Goal: Task Accomplishment & Management: Use online tool/utility

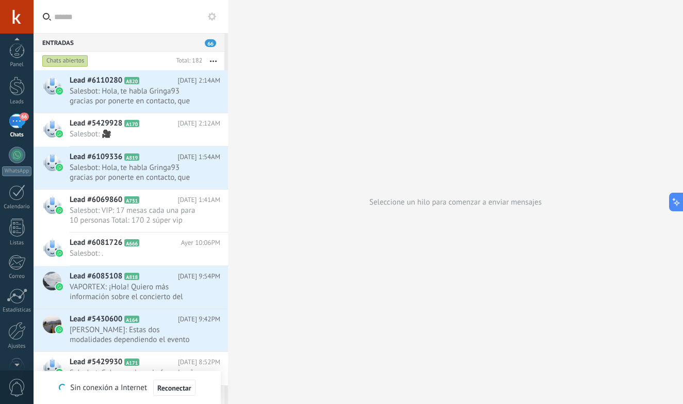
scroll to position [9, 0]
click at [24, 315] on div at bounding box center [17, 321] width 18 height 18
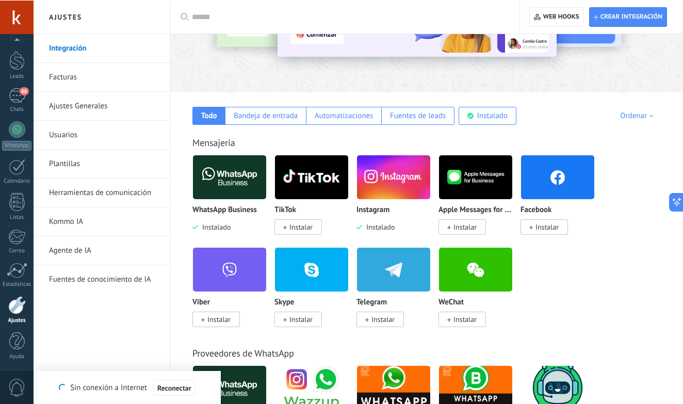
scroll to position [114, 0]
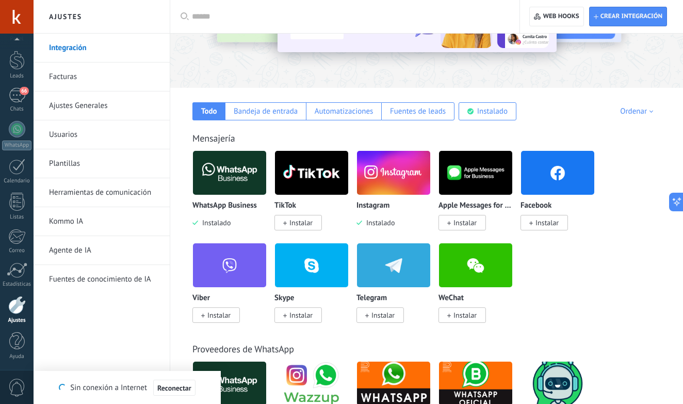
click at [308, 223] on span "Instalar" at bounding box center [300, 222] width 23 height 9
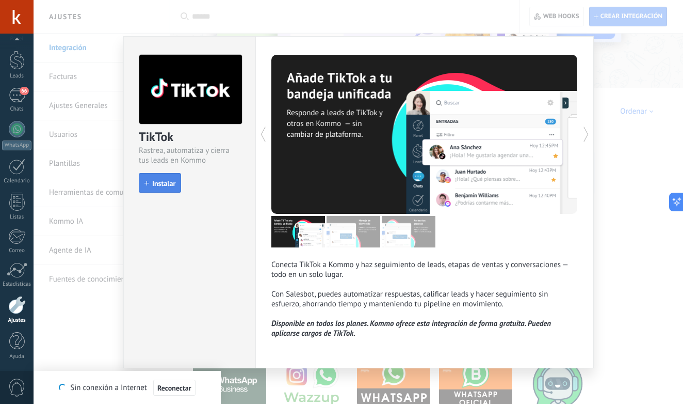
click at [165, 180] on span "Instalar" at bounding box center [163, 183] width 23 height 7
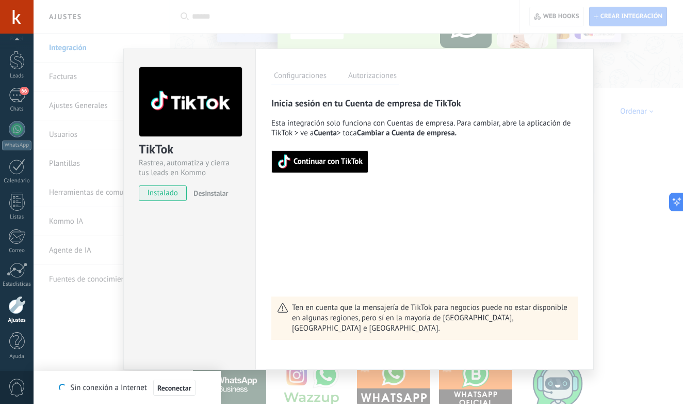
click at [311, 163] on span "Continuar con TikTok" at bounding box center [328, 161] width 69 height 7
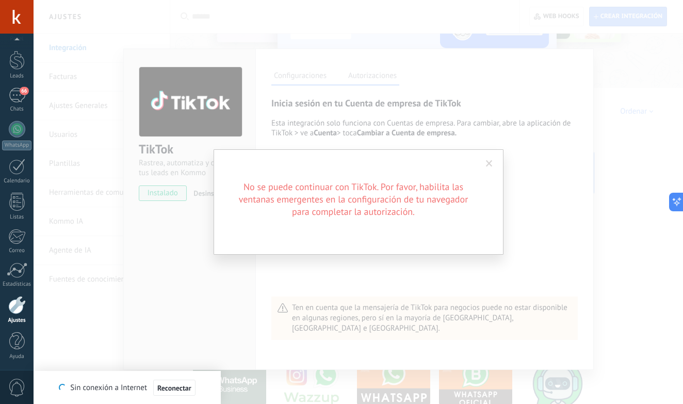
click at [492, 159] on span at bounding box center [489, 164] width 17 height 18
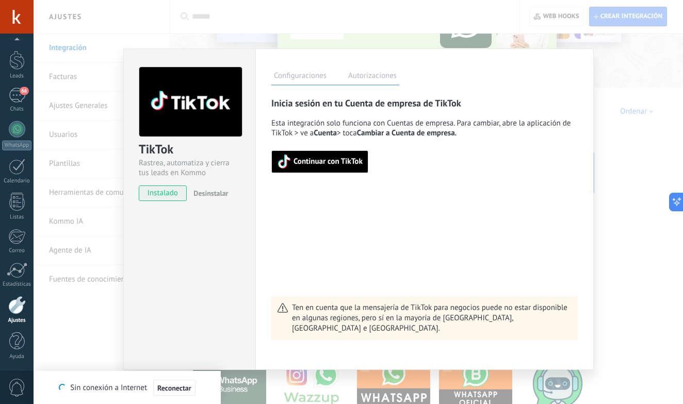
click at [347, 158] on span "Continuar con TikTok" at bounding box center [328, 161] width 69 height 7
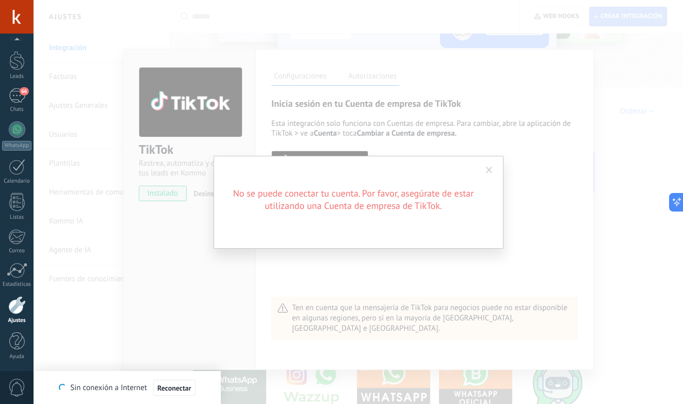
type textarea "**********"
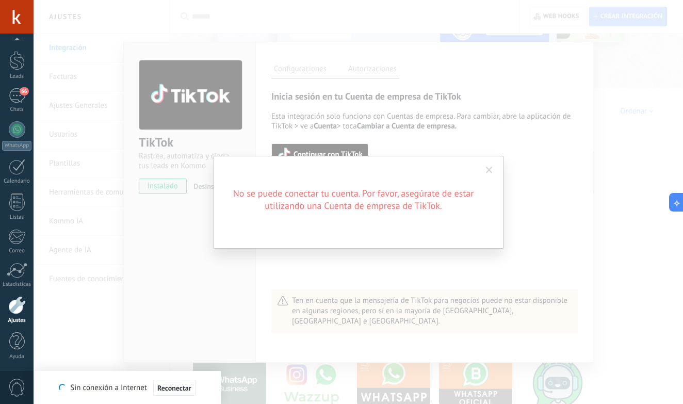
click at [494, 166] on span at bounding box center [489, 171] width 17 height 18
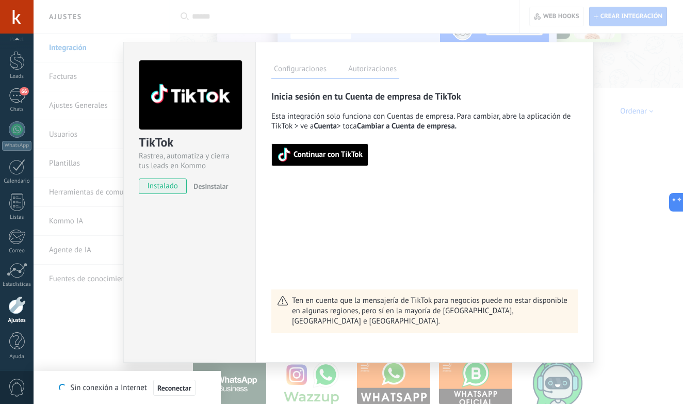
click at [315, 149] on span "Continuar con TikTok" at bounding box center [320, 155] width 86 height 14
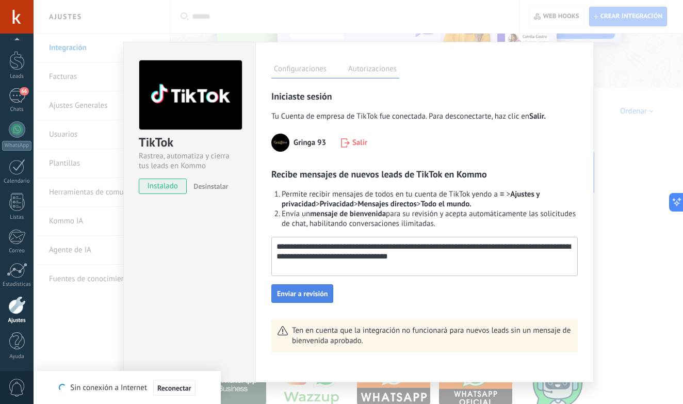
click at [313, 296] on span "Enviar a revisión" at bounding box center [302, 293] width 51 height 7
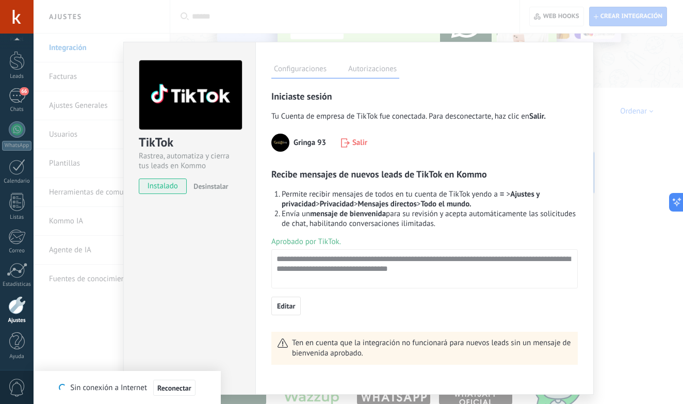
click at [638, 170] on div "TikTok Rastrea, automatiza y cierra tus leads en Kommo instalado Desinstalar Co…" at bounding box center [359, 202] width 650 height 404
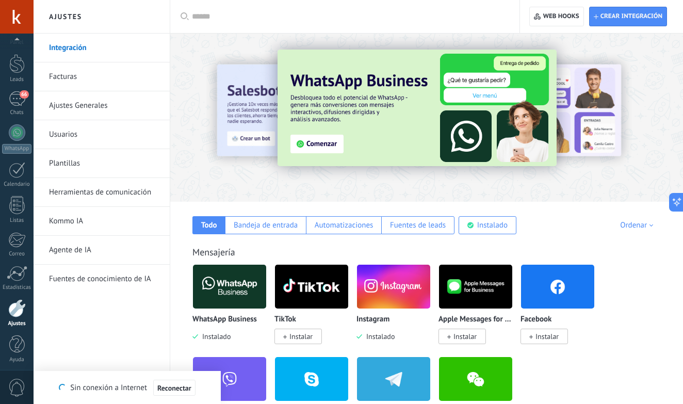
scroll to position [25, 0]
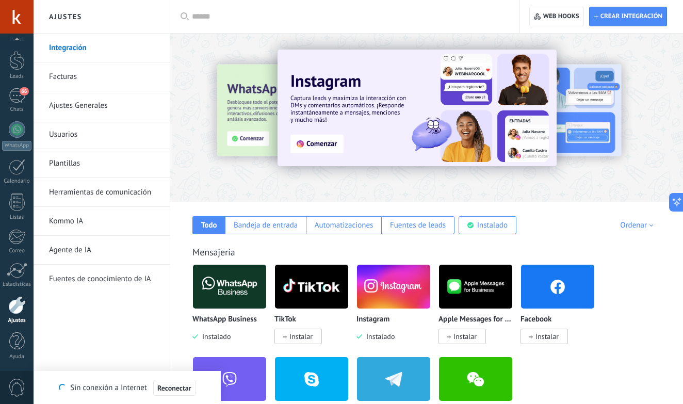
click at [20, 310] on div at bounding box center [17, 305] width 18 height 18
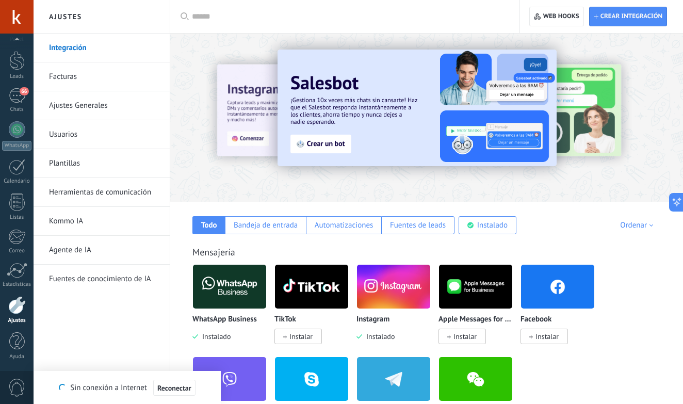
scroll to position [46, 0]
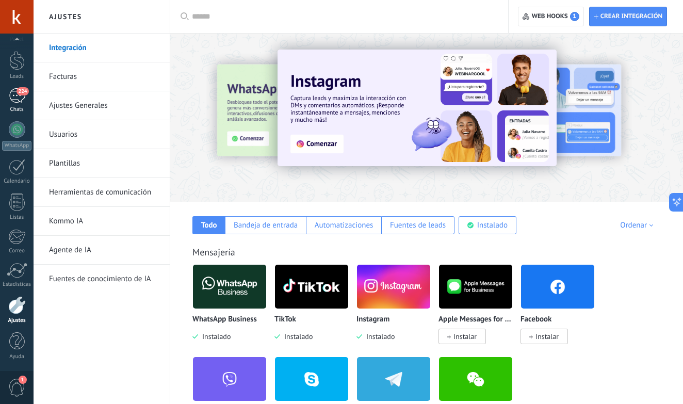
click at [19, 94] on span "224" at bounding box center [23, 91] width 12 height 8
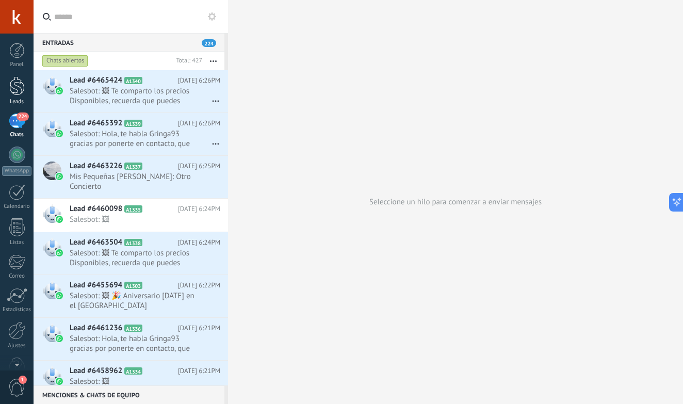
click at [19, 87] on div at bounding box center [16, 85] width 15 height 19
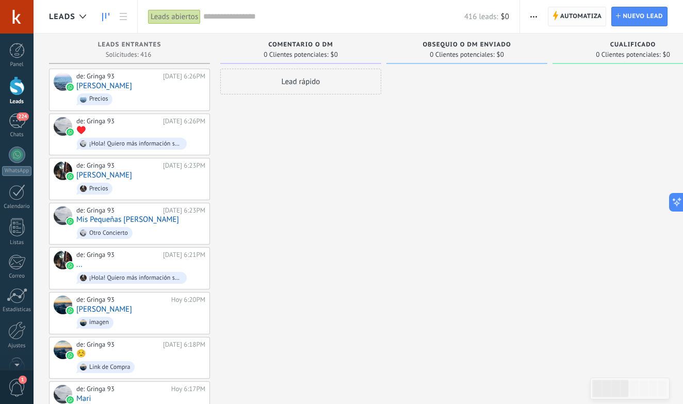
click at [598, 18] on span "Automatiza" at bounding box center [581, 16] width 42 height 19
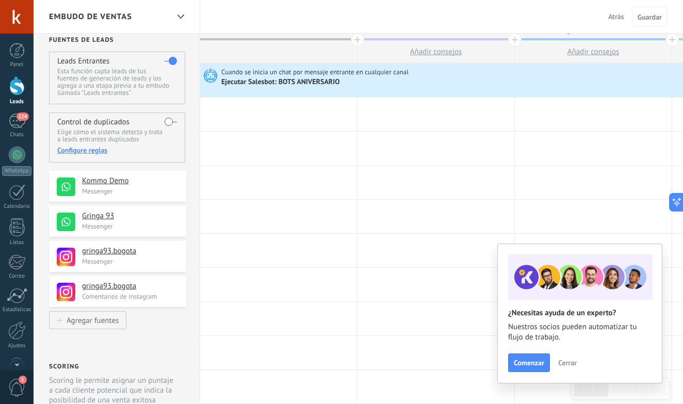
scroll to position [2, 0]
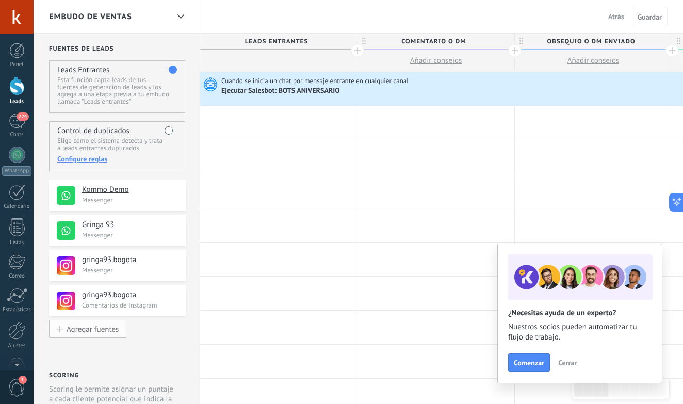
click at [91, 333] on div "Agregar fuentes" at bounding box center [93, 329] width 52 height 9
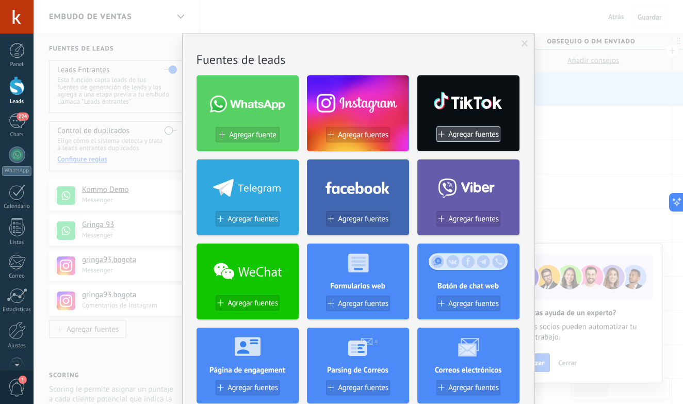
click at [489, 137] on span "Agregar fuentes" at bounding box center [473, 134] width 51 height 9
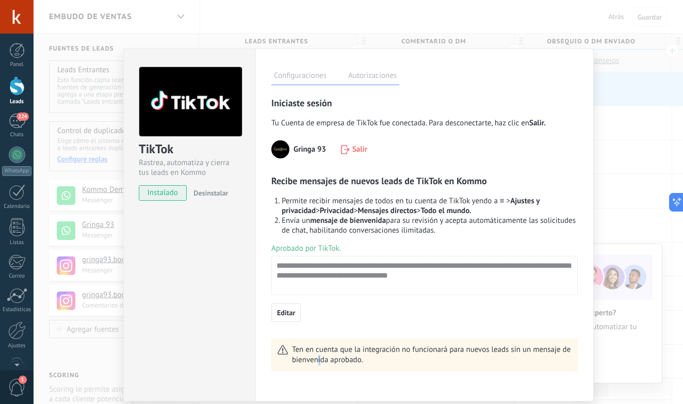
click at [319, 361] on span "Ten en cuenta que la integración no funcionará para nuevos leads sin un mensaje…" at bounding box center [432, 355] width 280 height 21
click at [295, 305] on button "Editar" at bounding box center [285, 312] width 29 height 19
click at [319, 310] on div "Editar" at bounding box center [424, 312] width 307 height 19
click at [451, 278] on textarea "**********" at bounding box center [423, 270] width 303 height 29
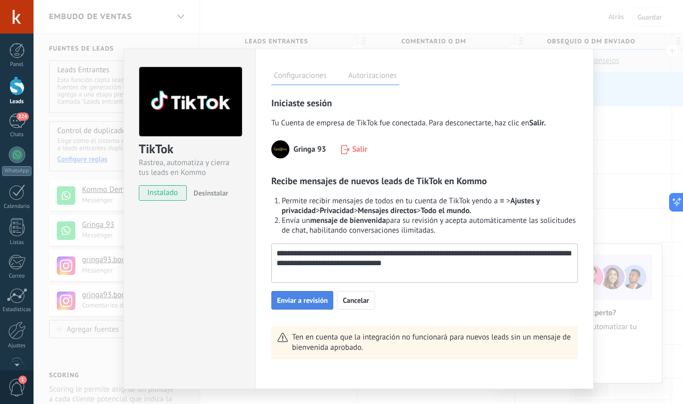
type textarea "**********"
click at [323, 297] on span "Enviar a revisión" at bounding box center [302, 300] width 51 height 7
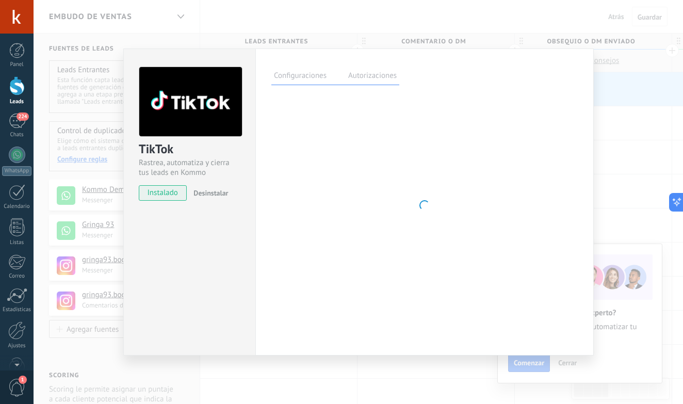
click at [376, 79] on label "Autorizaciones" at bounding box center [373, 77] width 54 height 15
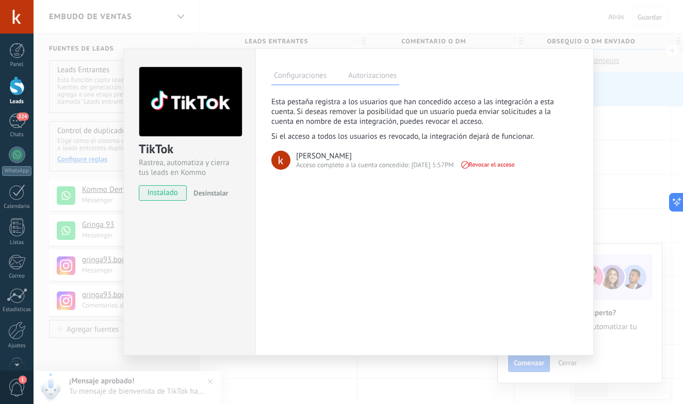
click at [308, 72] on label "Configuraciones" at bounding box center [300, 77] width 58 height 15
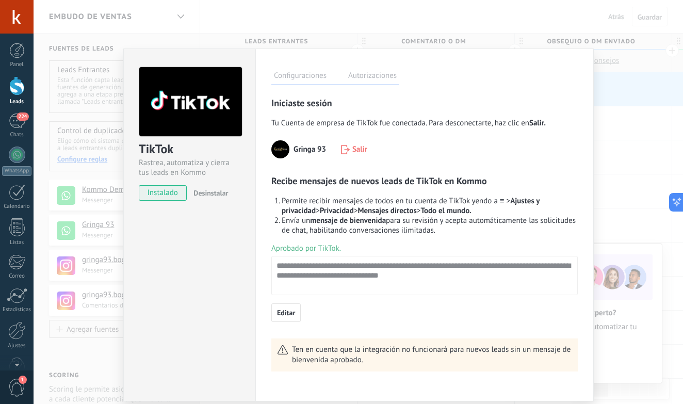
click at [625, 117] on div "TikTok Rastrea, automatiza y cierra tus leads en Kommo instalado Desinstalar Co…" at bounding box center [359, 202] width 650 height 404
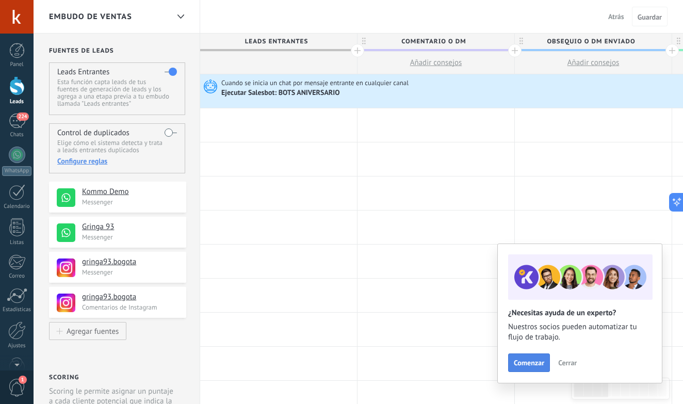
scroll to position [0, 0]
click at [569, 364] on span "Cerrar" at bounding box center [567, 362] width 19 height 7
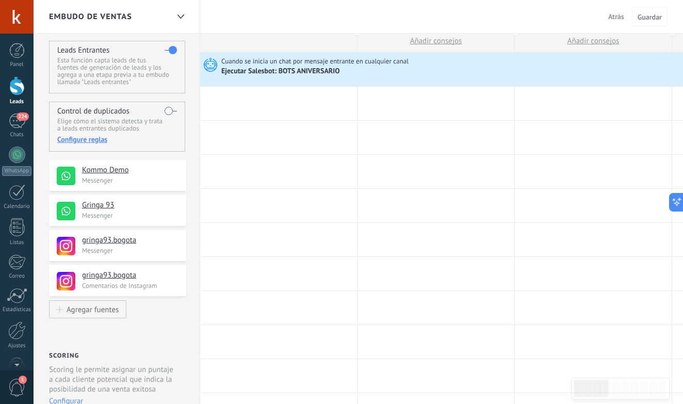
scroll to position [28, 0]
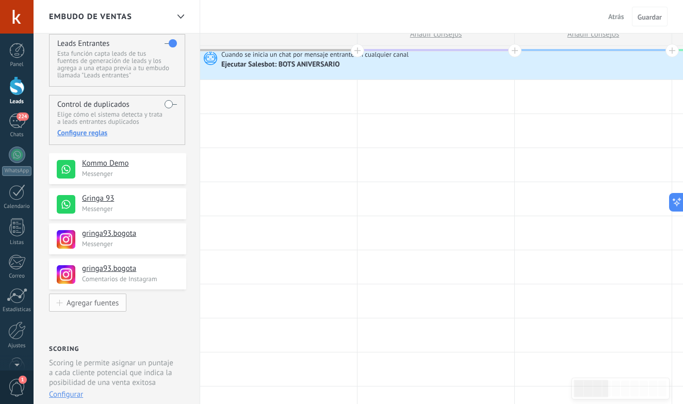
click at [104, 301] on div "Agregar fuentes" at bounding box center [93, 302] width 52 height 9
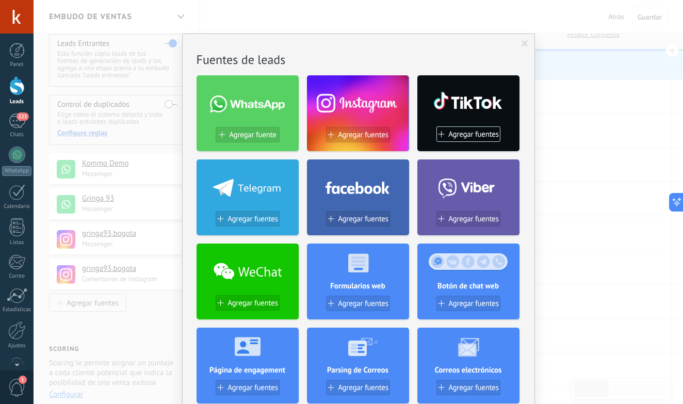
scroll to position [0, 0]
click at [461, 143] on div "Agregar fuentes" at bounding box center [468, 138] width 102 height 24
click at [449, 137] on span "Agregar fuentes" at bounding box center [473, 134] width 51 height 9
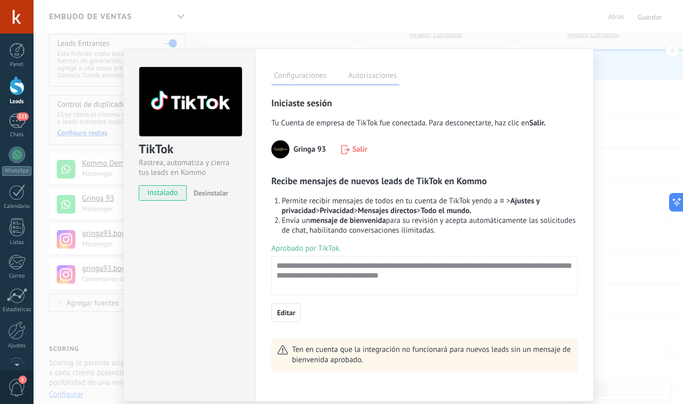
click at [617, 100] on div "TikTok Rastrea, automatiza y cierra tus leads en Kommo instalado Desinstalar Co…" at bounding box center [359, 202] width 650 height 404
